Goal: Task Accomplishment & Management: Manage account settings

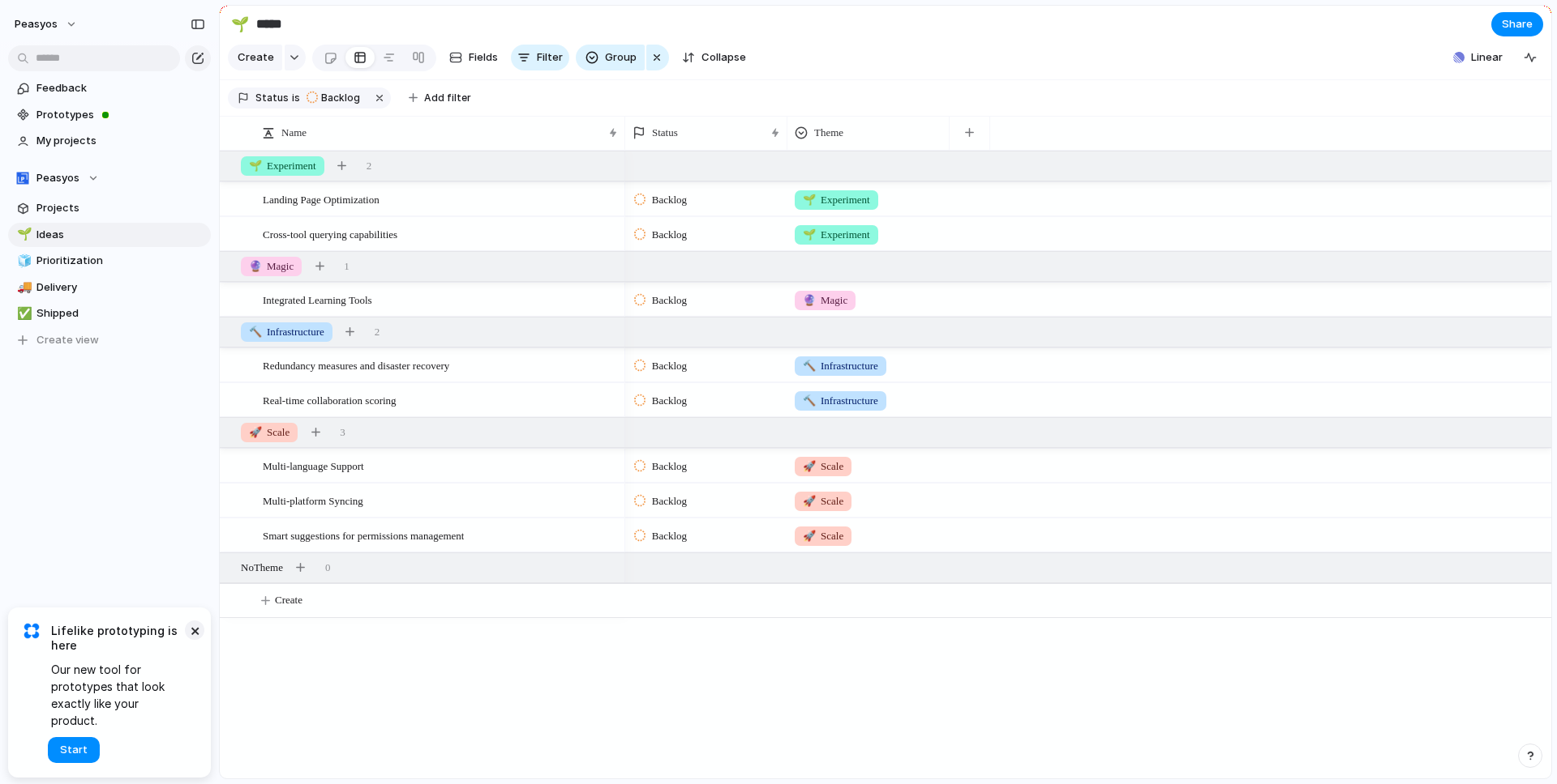
click at [191, 640] on button "×" at bounding box center [195, 631] width 20 height 20
click at [329, 203] on span "Landing Page Optimization" at bounding box center [321, 199] width 117 height 19
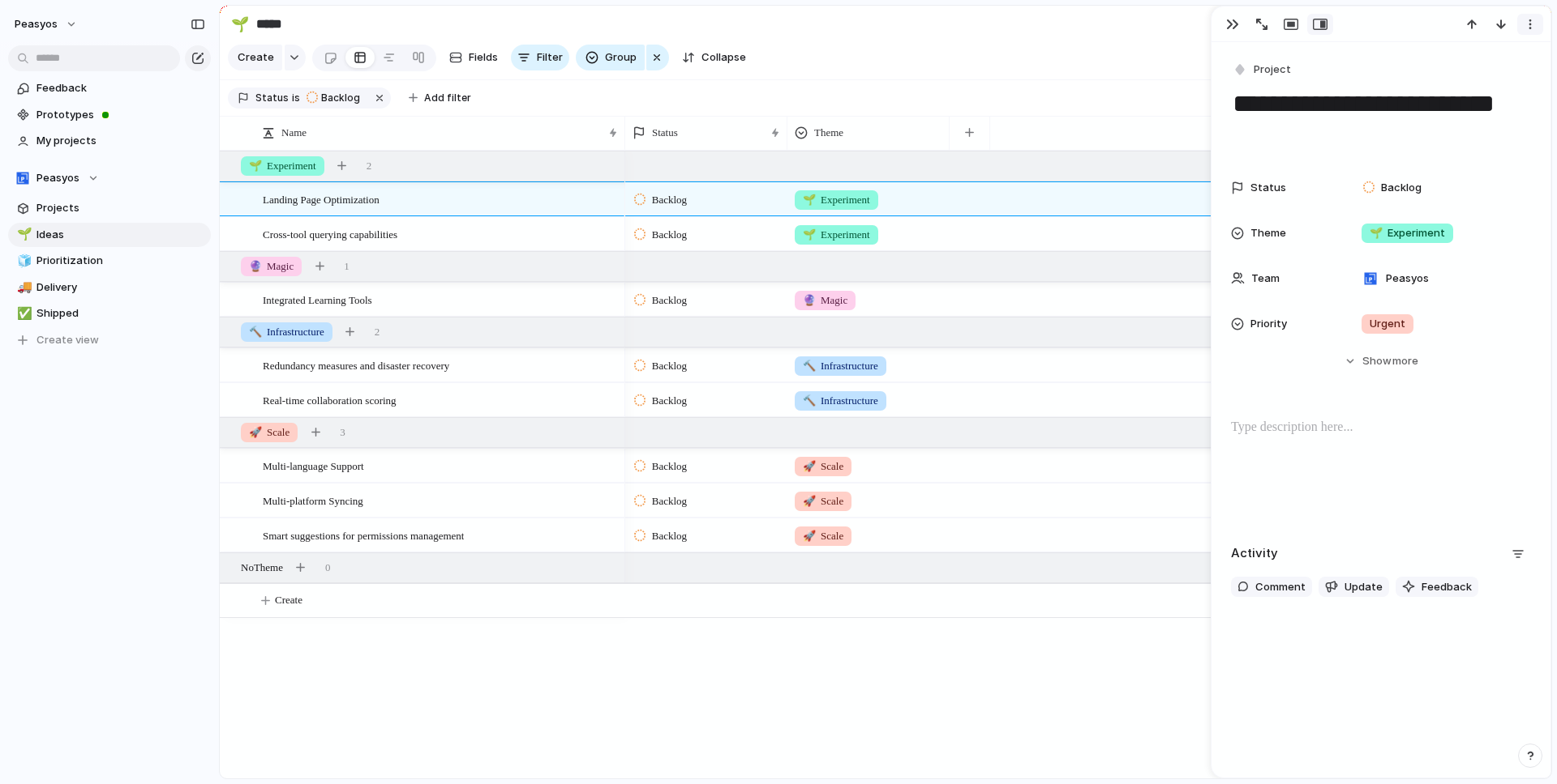
click at [1526, 20] on div "button" at bounding box center [1529, 24] width 13 height 13
click at [1526, 20] on div "Mark as duplicate Delete" at bounding box center [778, 392] width 1557 height 784
click at [1230, 23] on div "button" at bounding box center [1232, 24] width 13 height 13
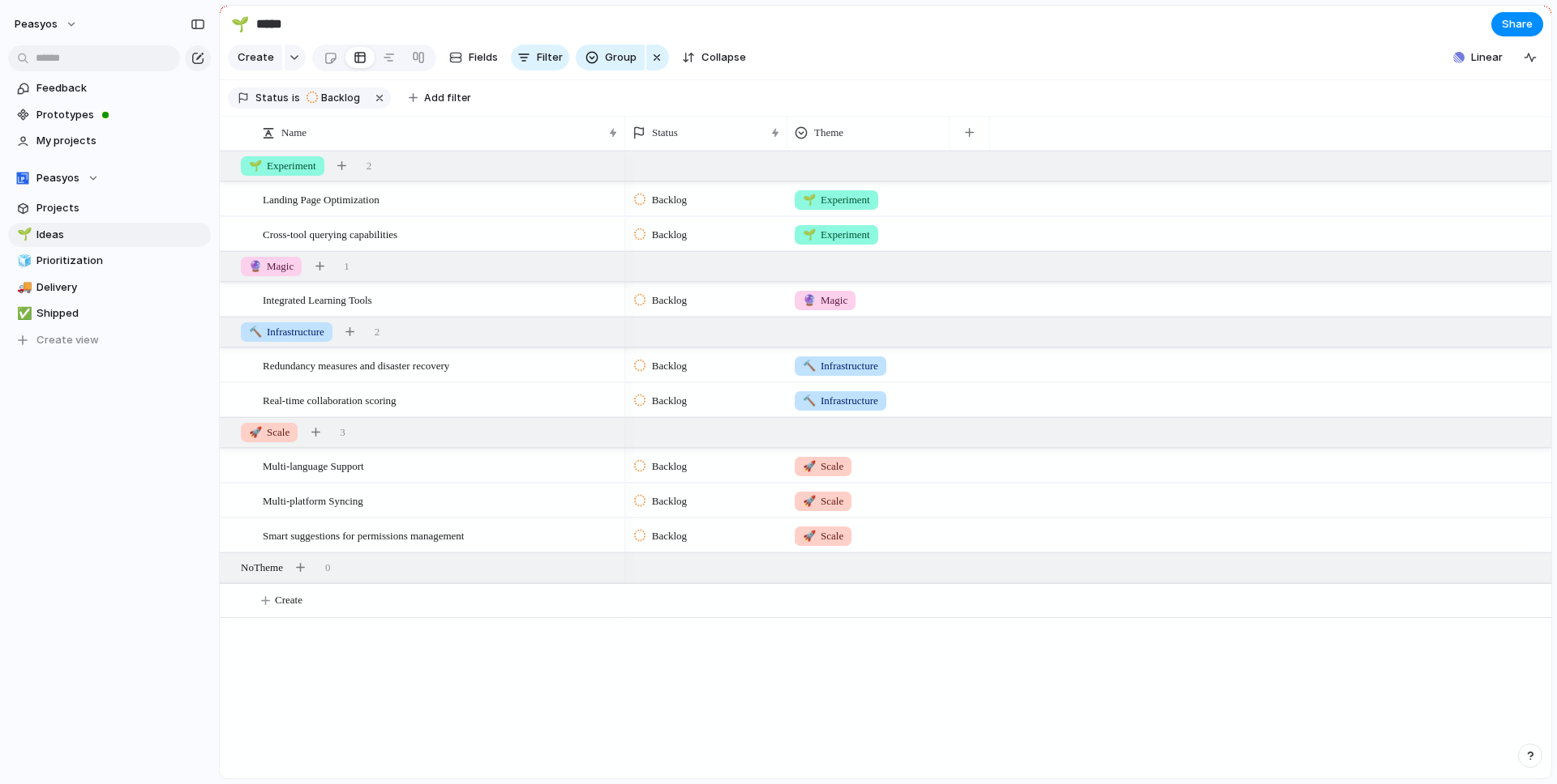
click at [1525, 756] on div "button" at bounding box center [1529, 755] width 11 height 11
click at [1424, 645] on span "Live chat" at bounding box center [1423, 639] width 47 height 16
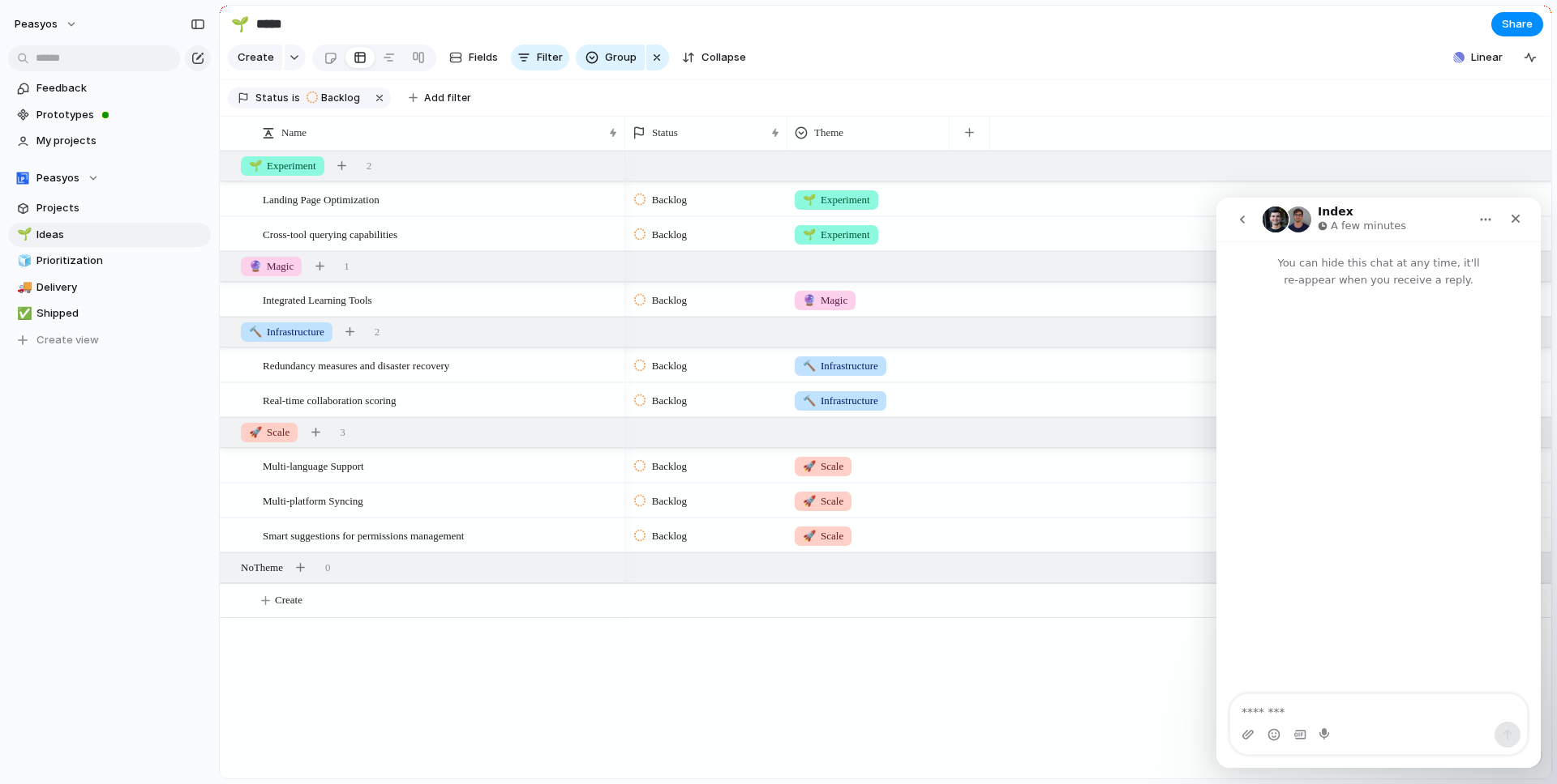
click at [1236, 218] on icon "go back" at bounding box center [1241, 219] width 13 height 13
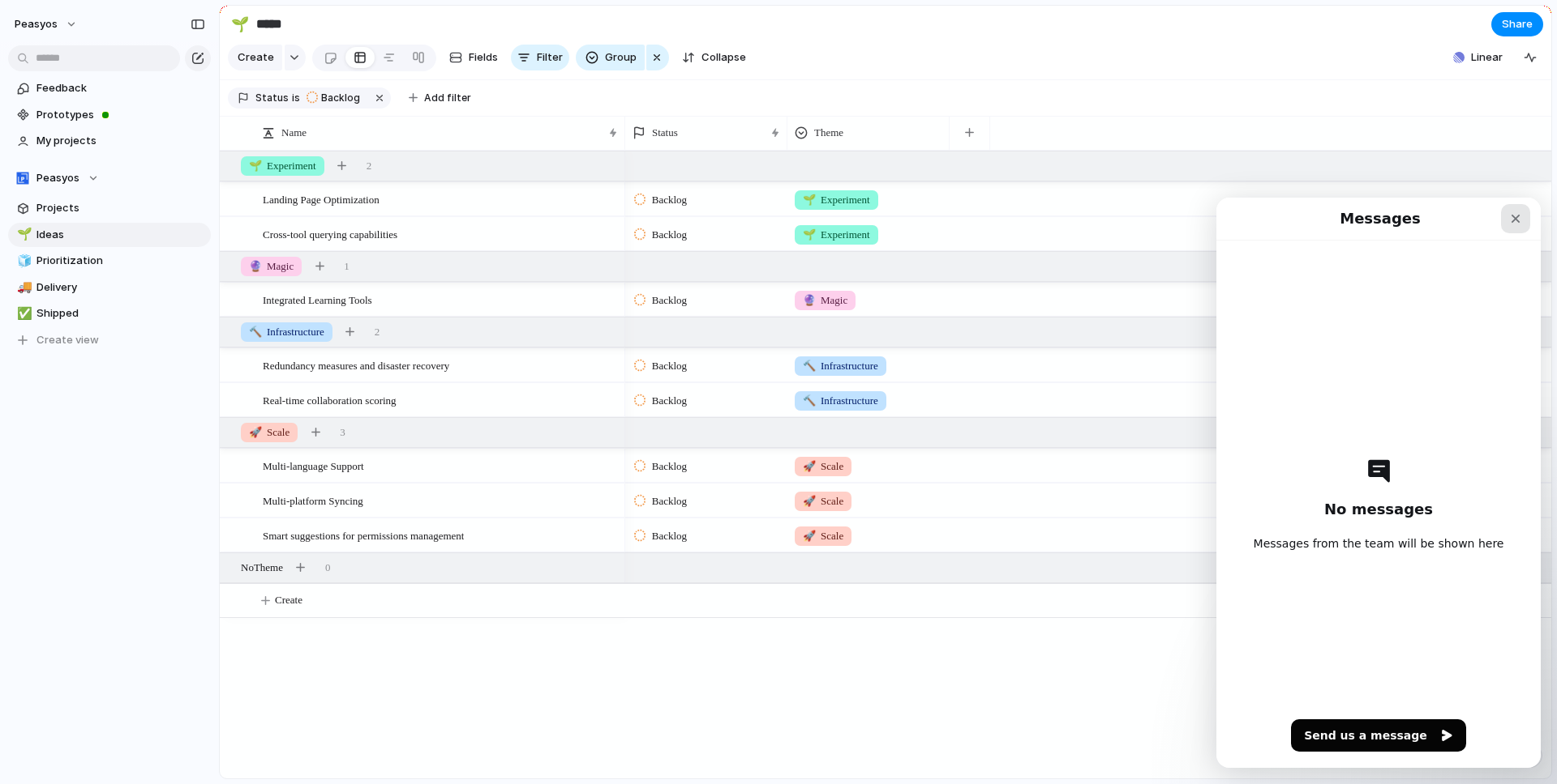
click at [1525, 218] on div "Close" at bounding box center [1514, 218] width 29 height 29
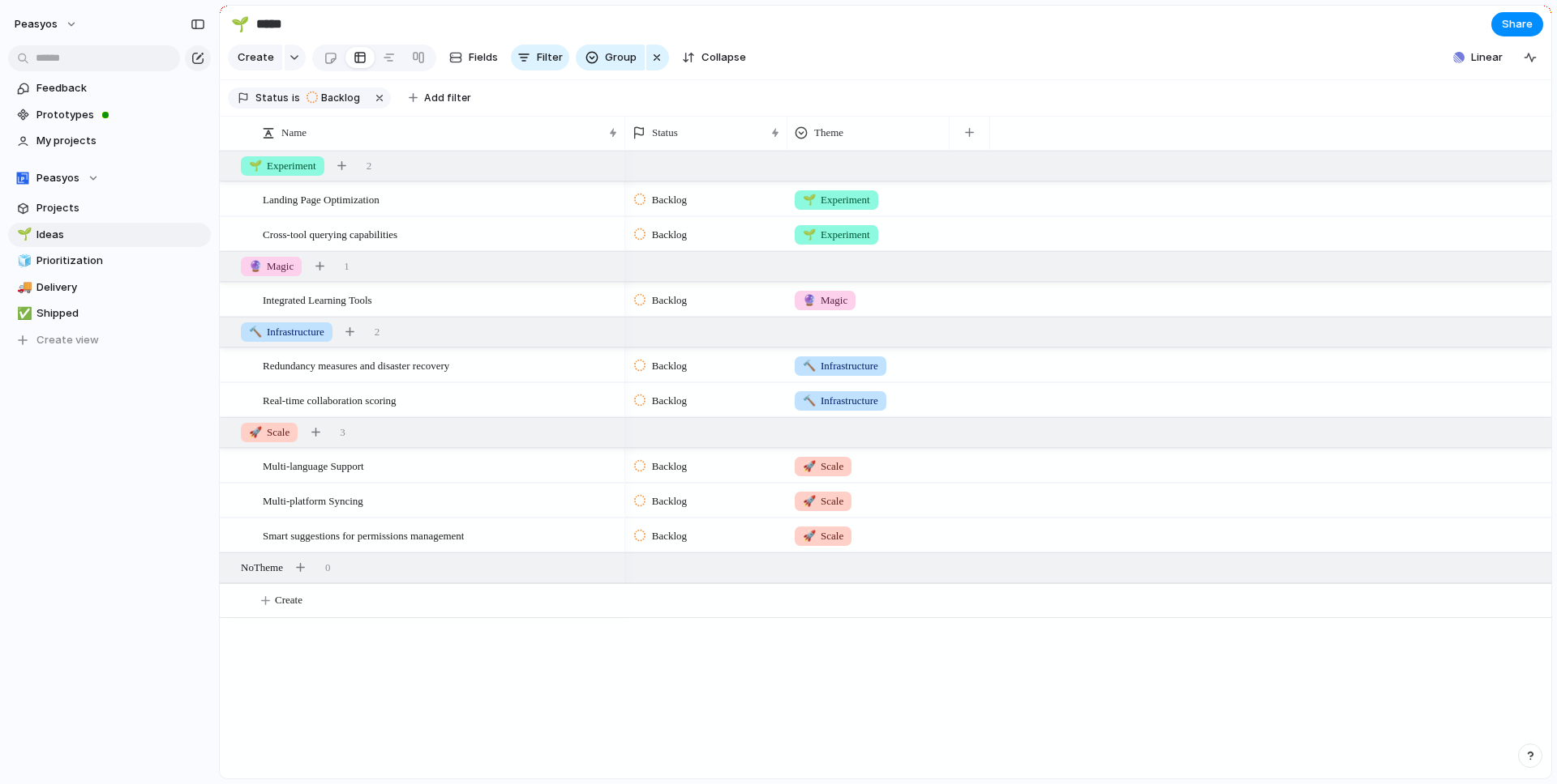
click at [1535, 766] on div "🌱 ***** Share Create Fields Filter Group Zoom Collapse Linear Status is Backlog…" at bounding box center [887, 392] width 1338 height 784
click at [1532, 762] on button "button" at bounding box center [1529, 755] width 25 height 25
click at [1469, 618] on span "Documentation" at bounding box center [1440, 614] width 80 height 16
click at [1527, 762] on button "button" at bounding box center [1529, 755] width 25 height 25
click at [1448, 694] on span "Contact us" at bounding box center [1429, 692] width 58 height 16
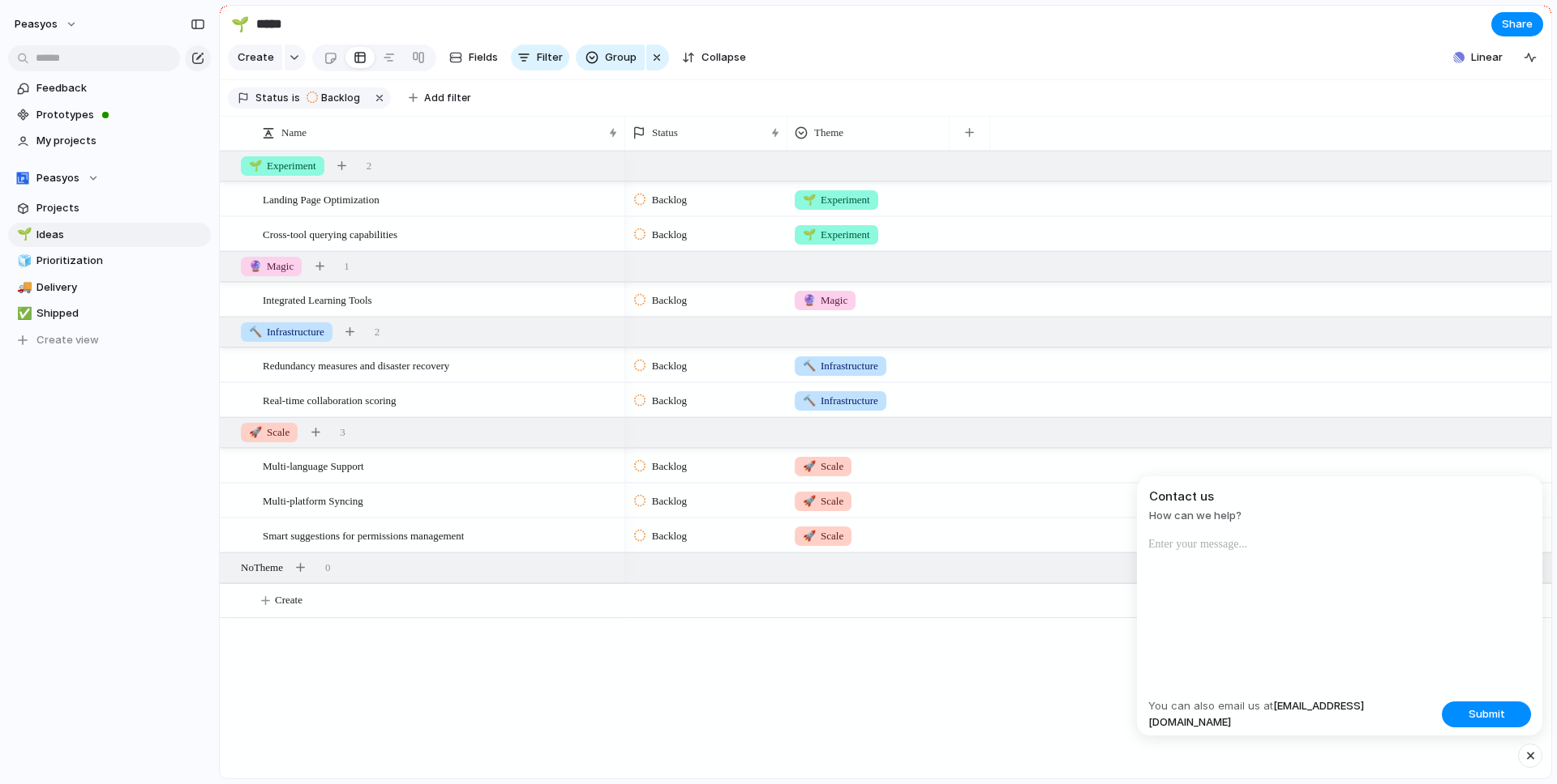
click at [1060, 636] on div "Backlog 🌱 Experiment Backlog 🌱 Experiment Backlog 🔮 Magic Backlog 🔨 Infrastruct…" at bounding box center [1088, 464] width 926 height 628
click at [1531, 761] on div "button" at bounding box center [1530, 756] width 14 height 20
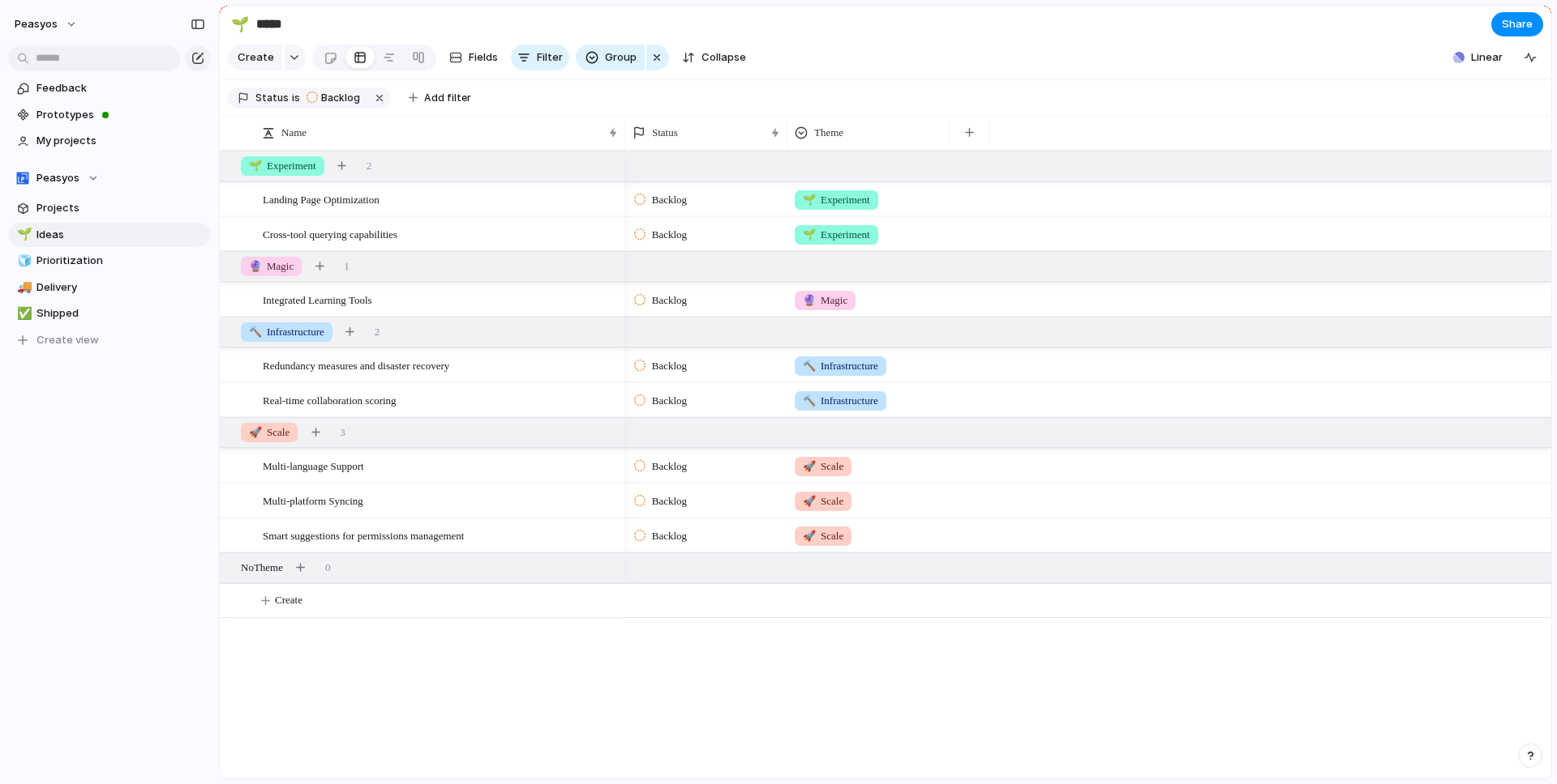
click at [156, 523] on div "peasyos Feedback Prototypes My projects Peasyos Projects 🌱 Ideas 🧊 Prioritizati…" at bounding box center [109, 392] width 219 height 784
click at [45, 15] on button "peasyos" at bounding box center [46, 24] width 78 height 26
click at [60, 65] on span "Settings" at bounding box center [59, 60] width 45 height 16
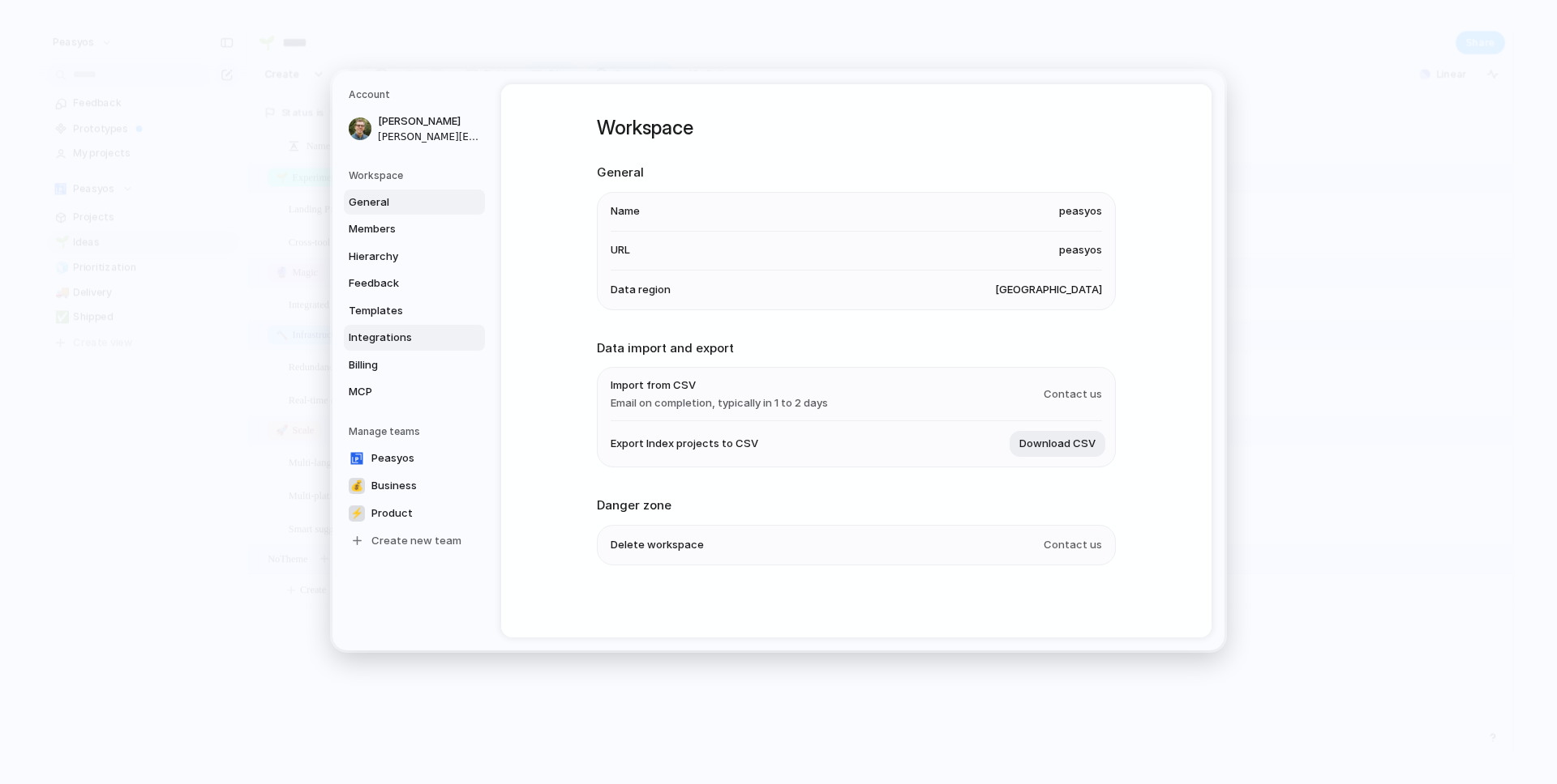
click at [378, 342] on span "Integrations" at bounding box center [400, 338] width 104 height 16
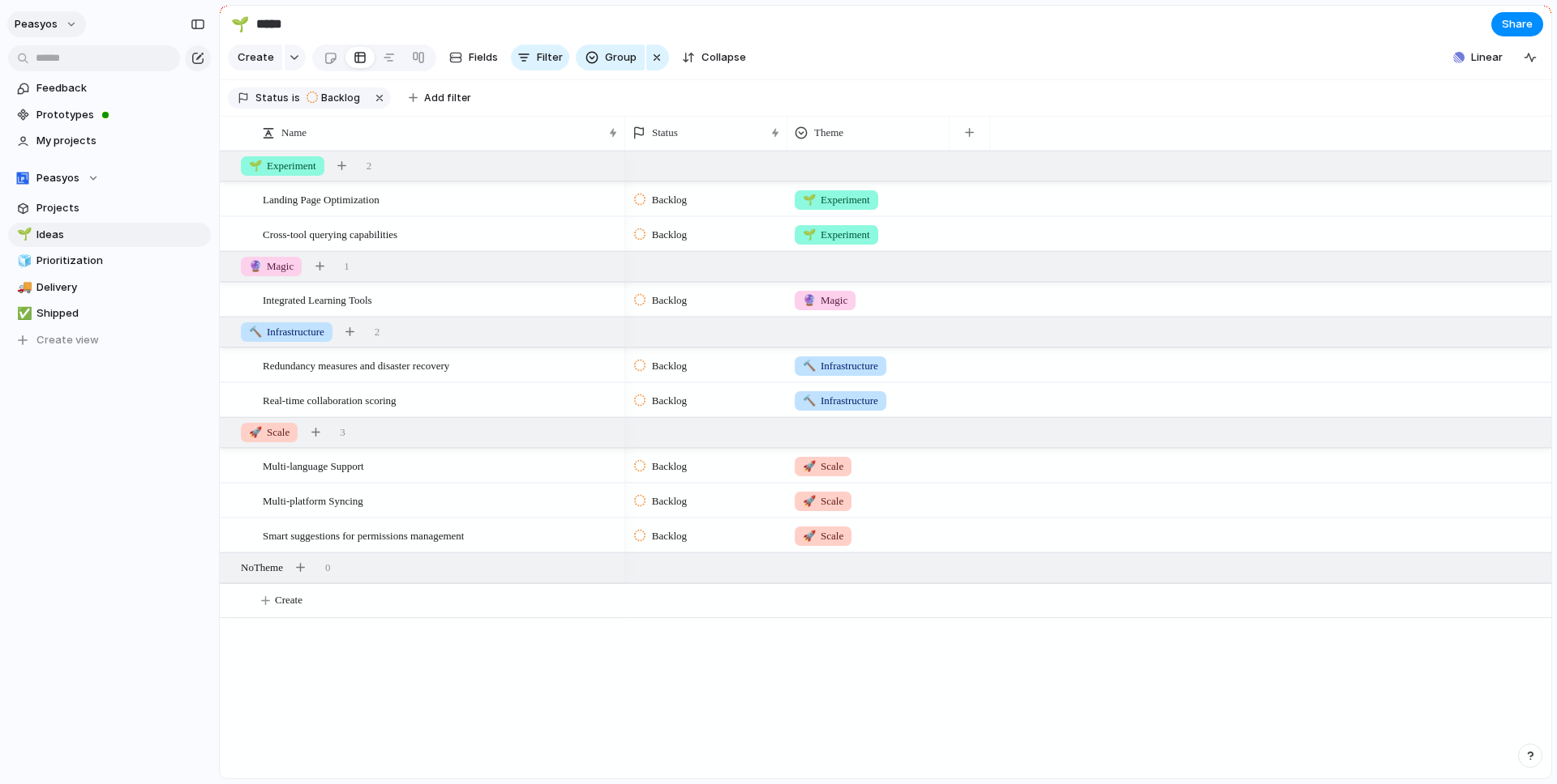
click at [34, 24] on span "peasyos" at bounding box center [36, 24] width 43 height 16
click at [64, 134] on span "Sign out" at bounding box center [58, 139] width 43 height 16
click at [1532, 748] on button "button" at bounding box center [1529, 755] width 25 height 25
